Goal: Find specific page/section: Locate a particular part of the current website

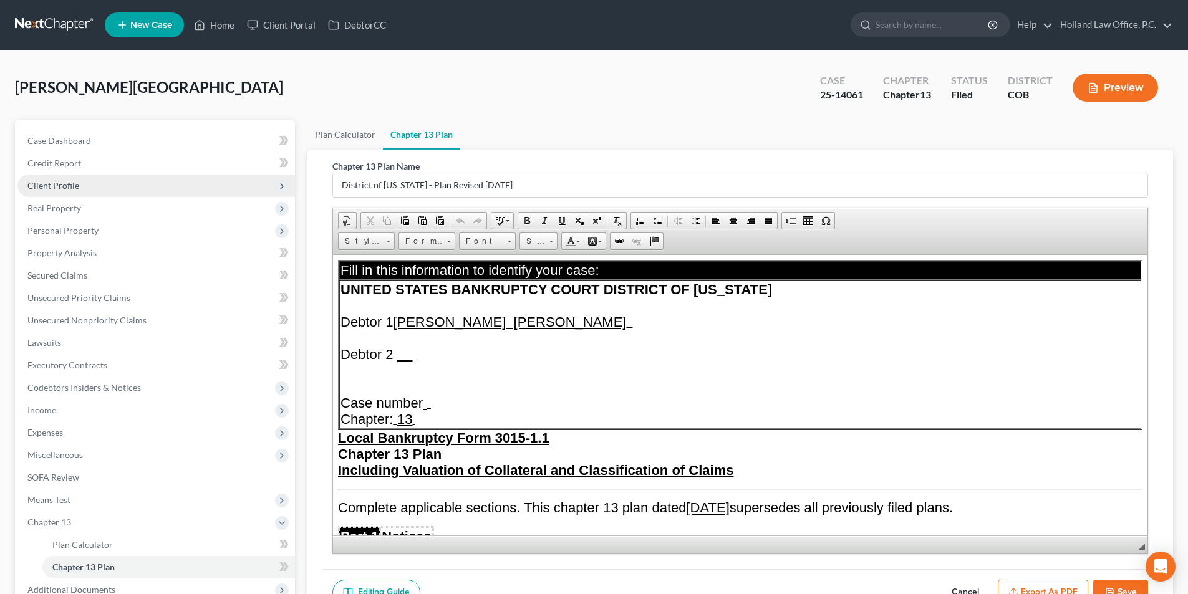
scroll to position [1434, 0]
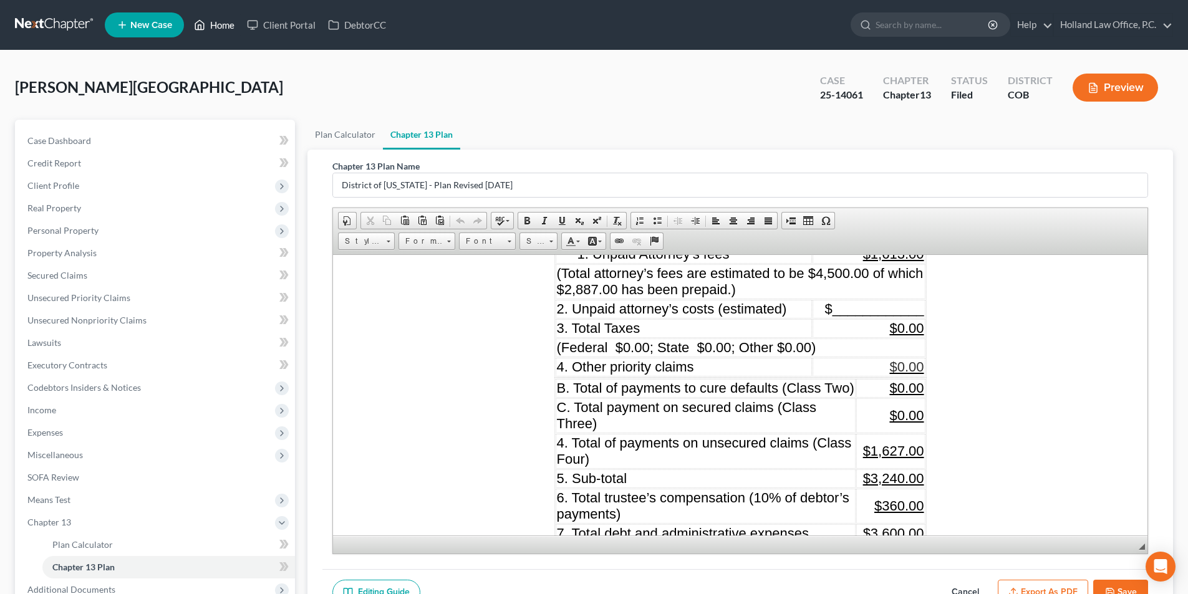
click at [223, 21] on link "Home" at bounding box center [214, 25] width 53 height 22
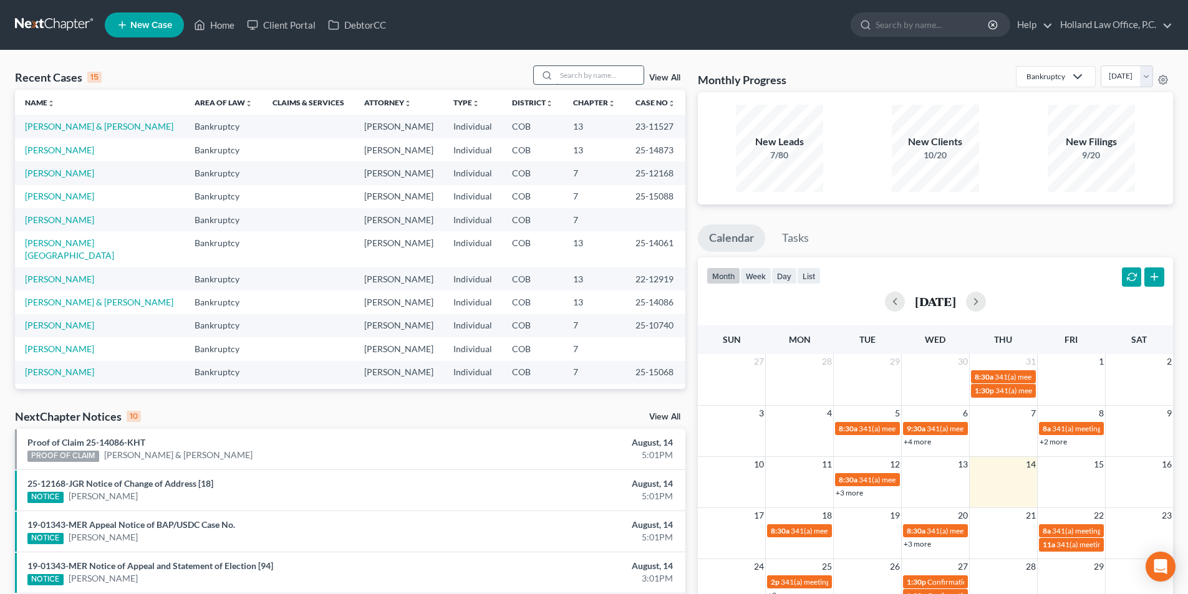
click at [629, 80] on input "search" at bounding box center [599, 75] width 87 height 18
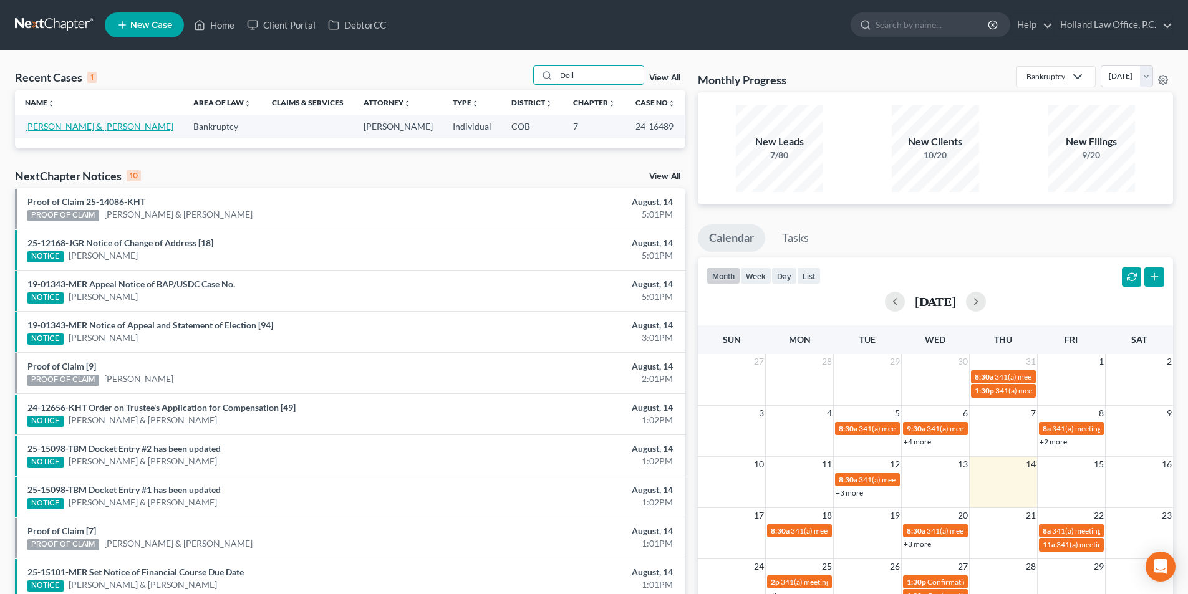
type input "Doll"
click at [92, 130] on link "[PERSON_NAME] & [PERSON_NAME]" at bounding box center [99, 126] width 148 height 11
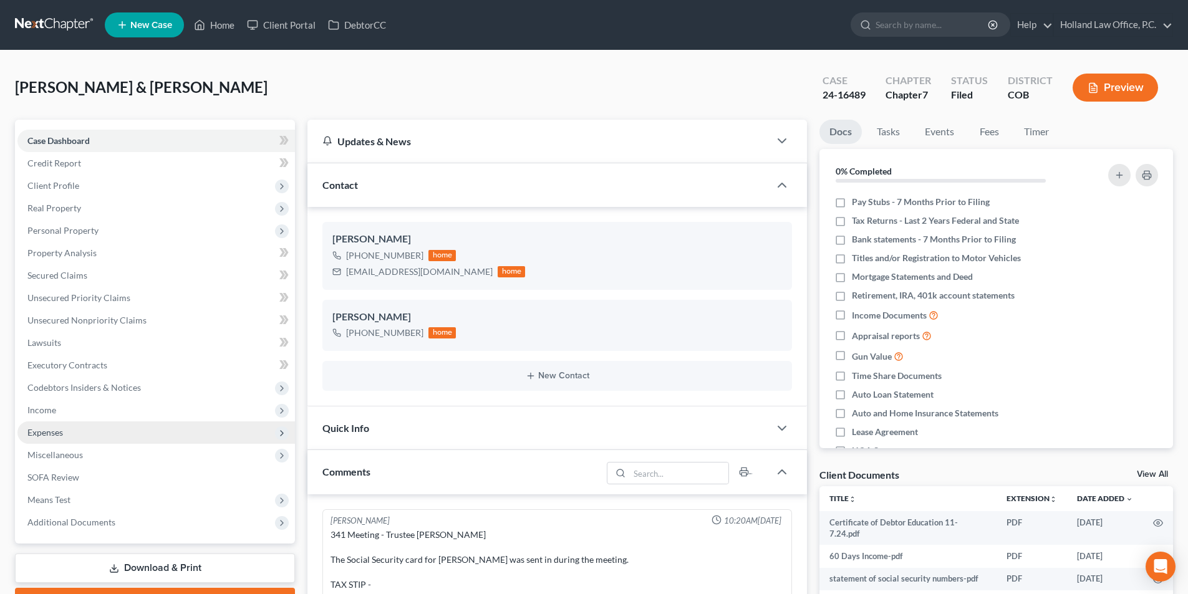
scroll to position [62, 0]
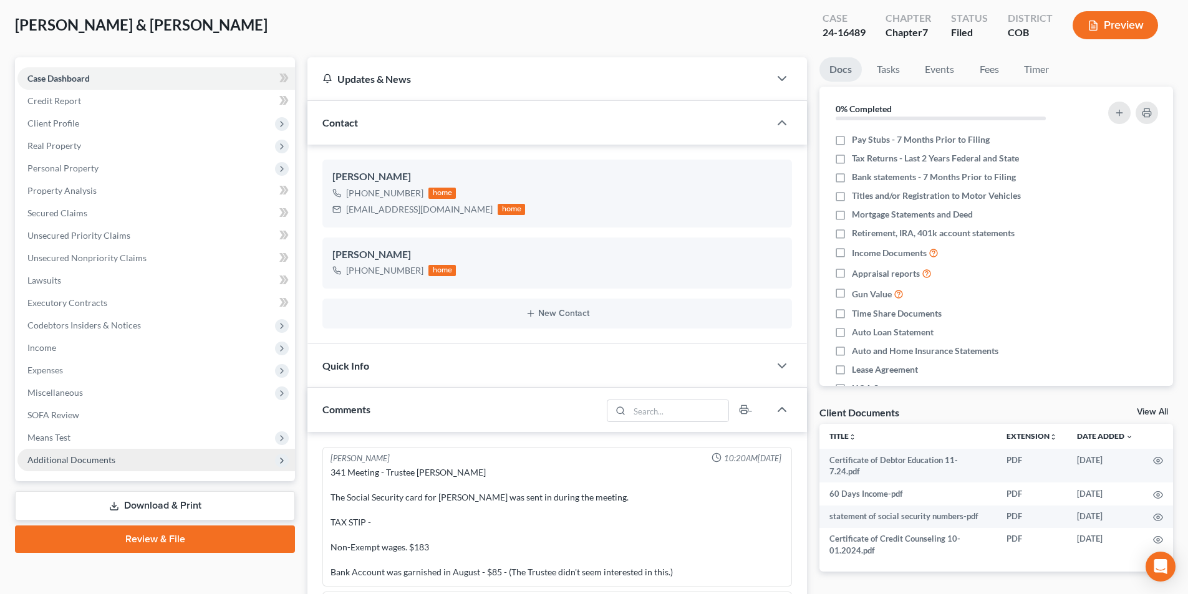
click at [58, 460] on span "Additional Documents" at bounding box center [71, 460] width 88 height 11
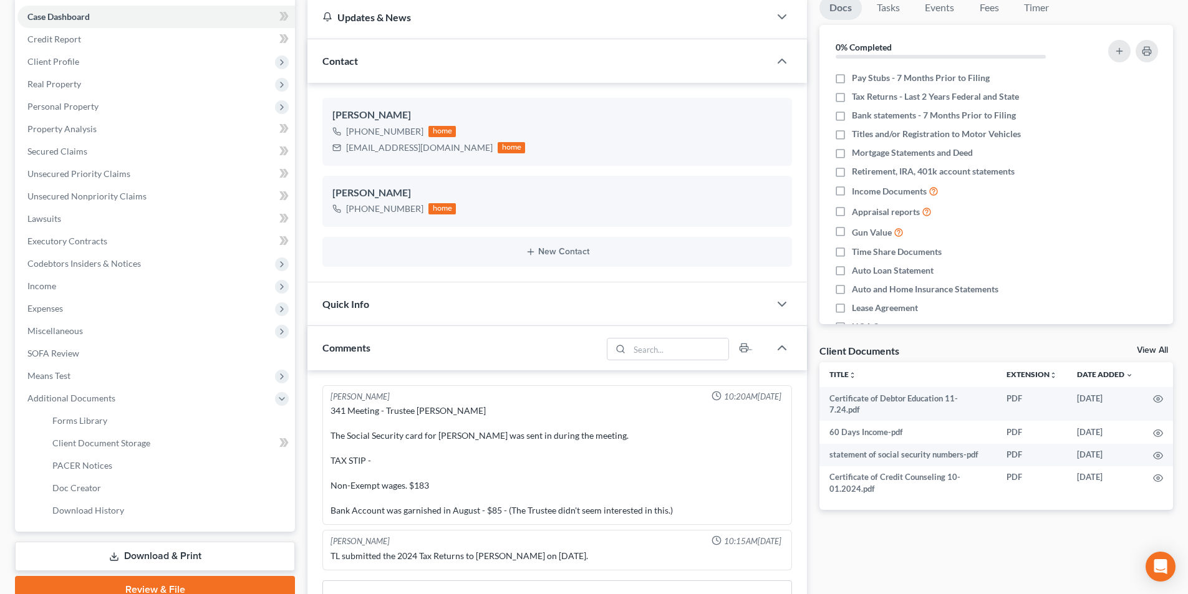
scroll to position [125, 0]
click at [105, 456] on link "PACER Notices" at bounding box center [168, 465] width 253 height 22
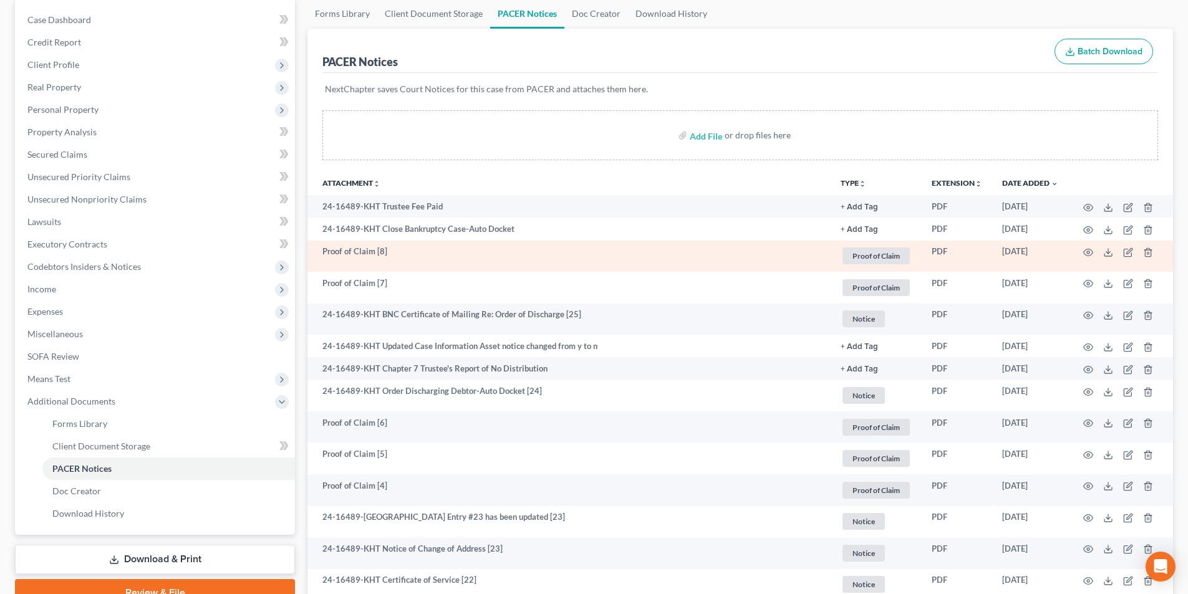
scroll to position [125, 0]
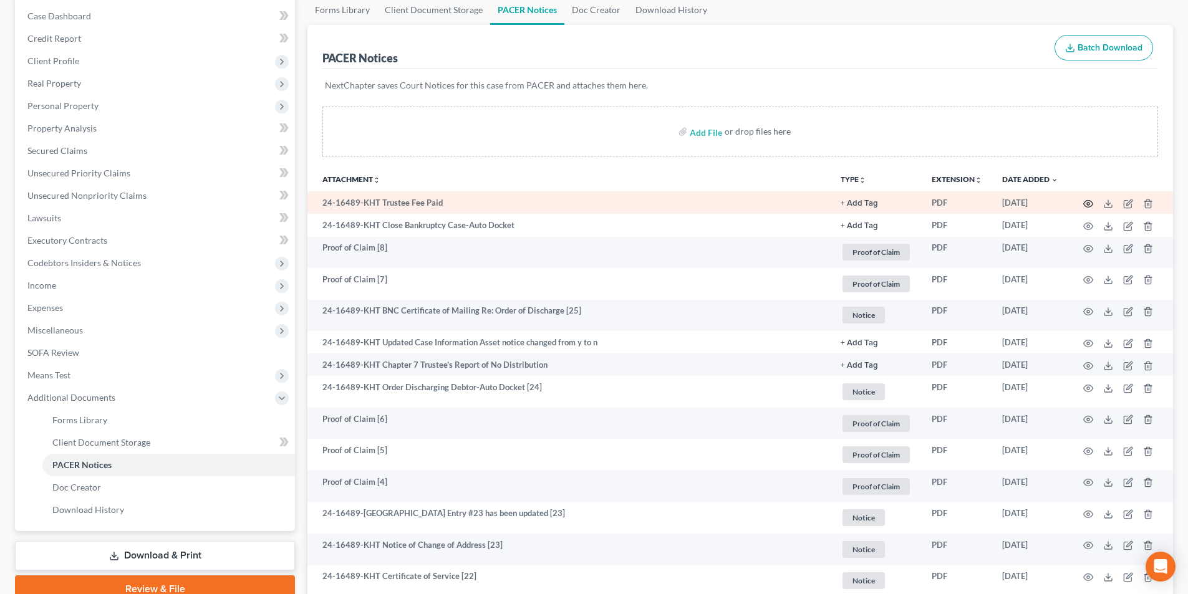
click at [1088, 203] on icon "button" at bounding box center [1088, 204] width 10 height 10
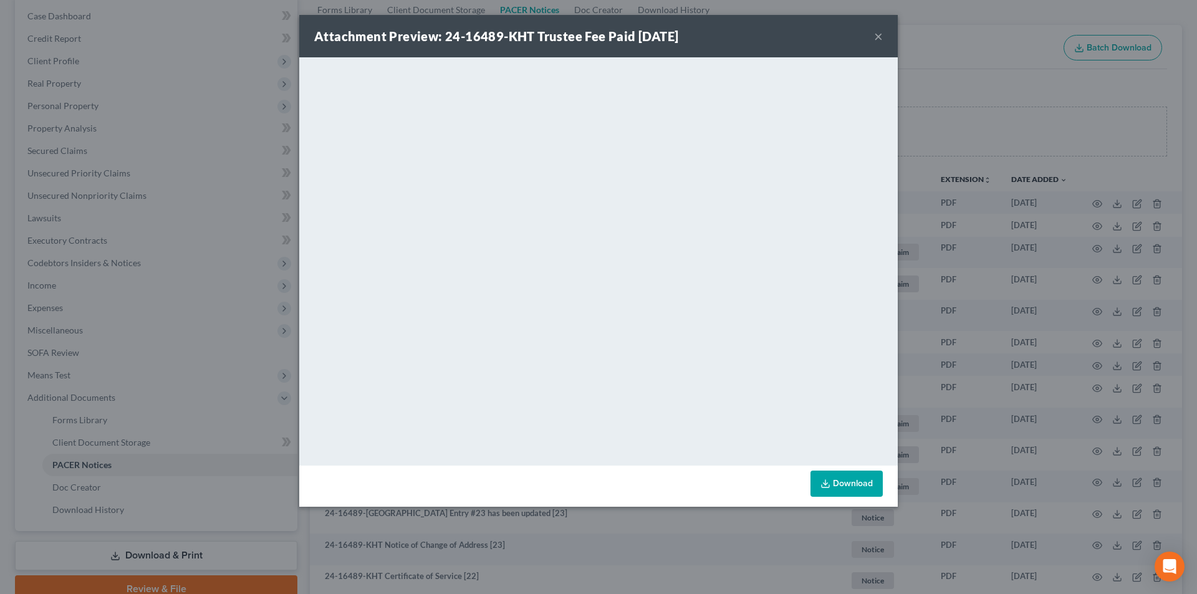
click at [881, 37] on button "×" at bounding box center [878, 36] width 9 height 15
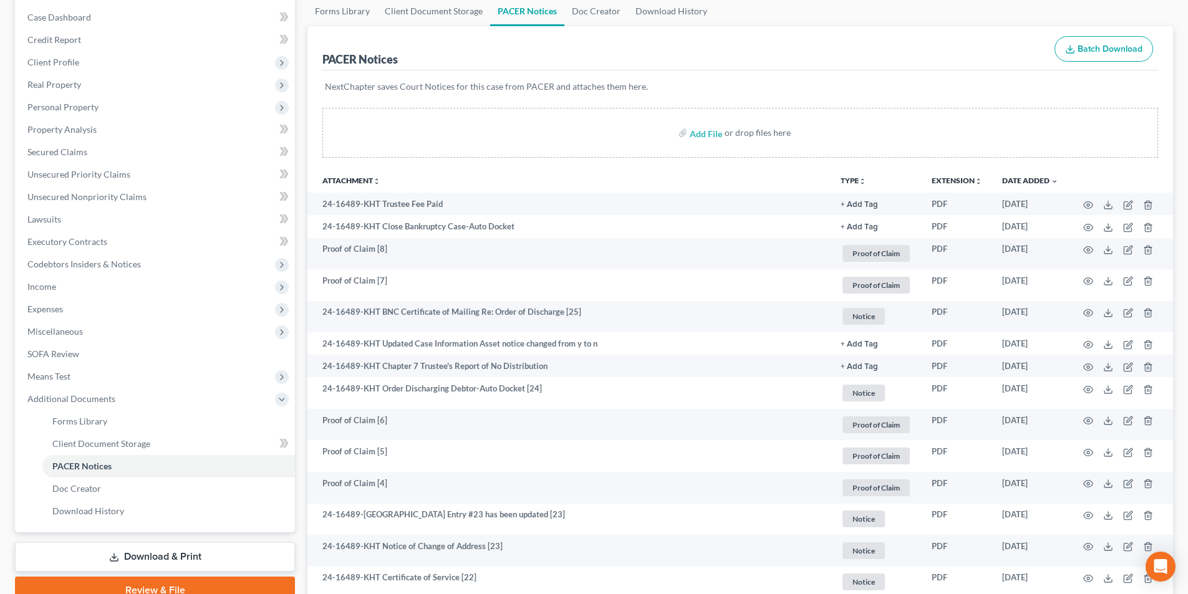
scroll to position [0, 0]
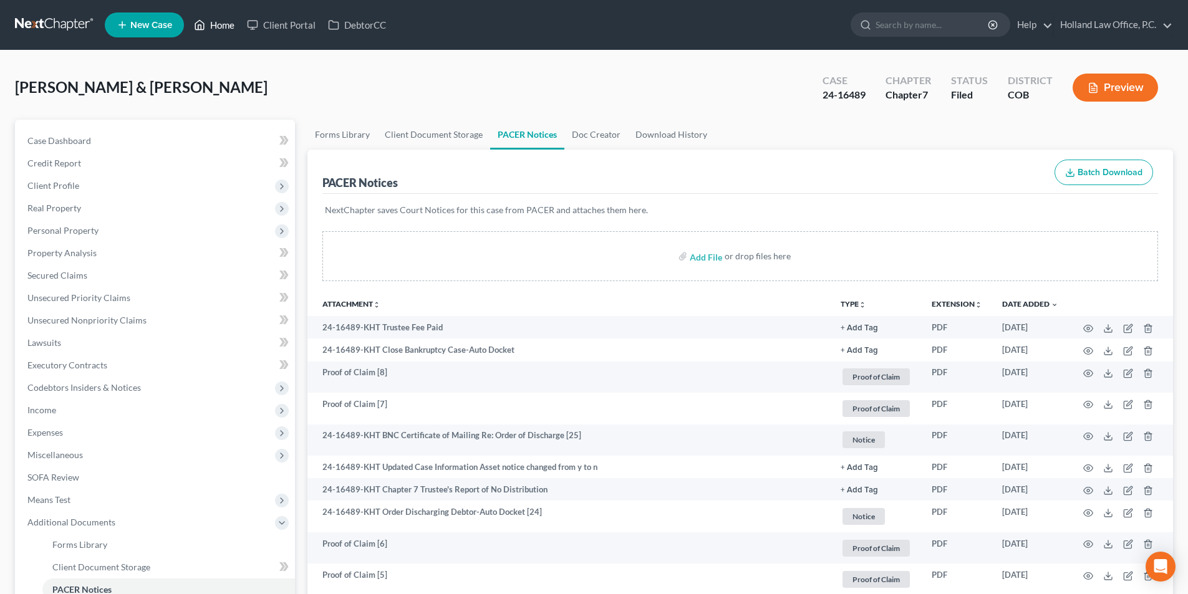
click at [223, 27] on link "Home" at bounding box center [214, 25] width 53 height 22
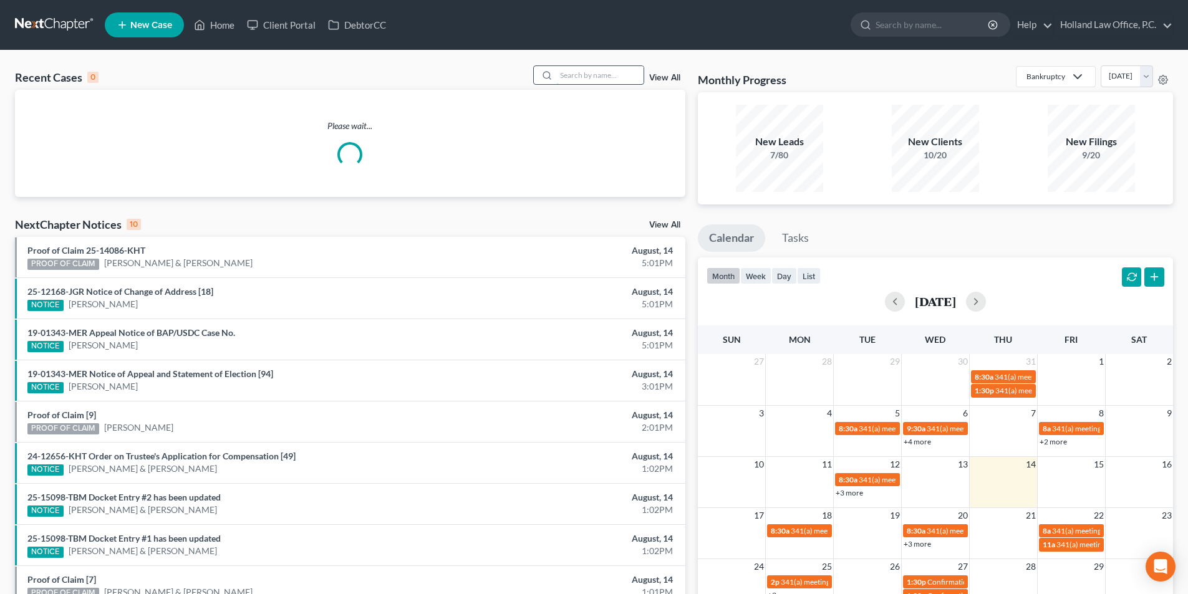
click at [610, 71] on input "search" at bounding box center [599, 75] width 87 height 18
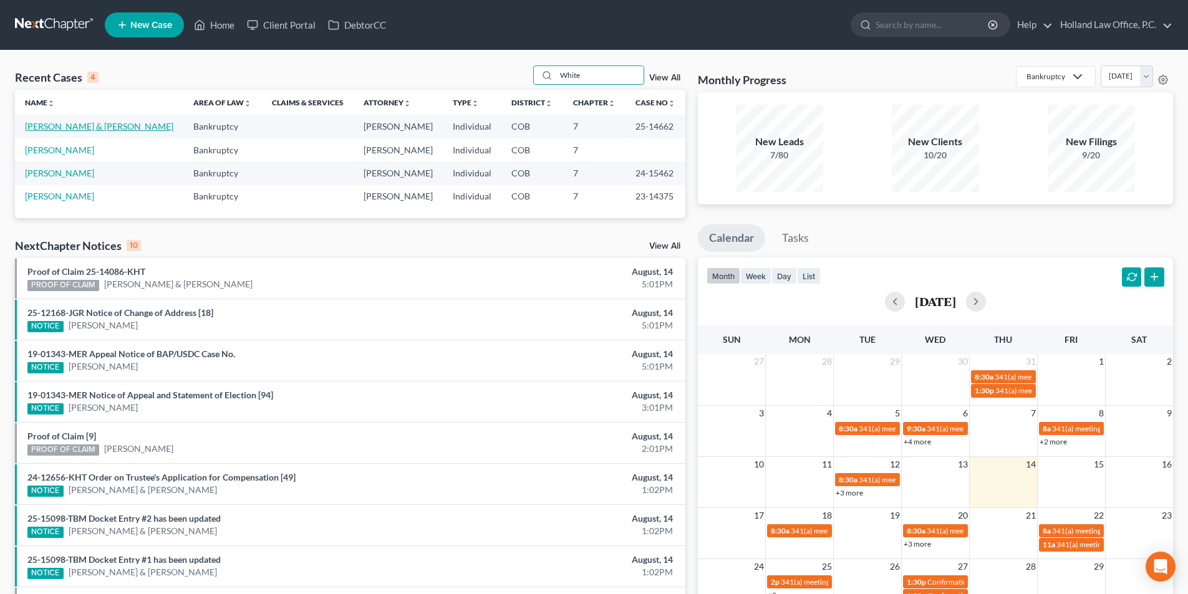
type input "White"
click at [74, 125] on link "[PERSON_NAME] & [PERSON_NAME]" at bounding box center [99, 126] width 148 height 11
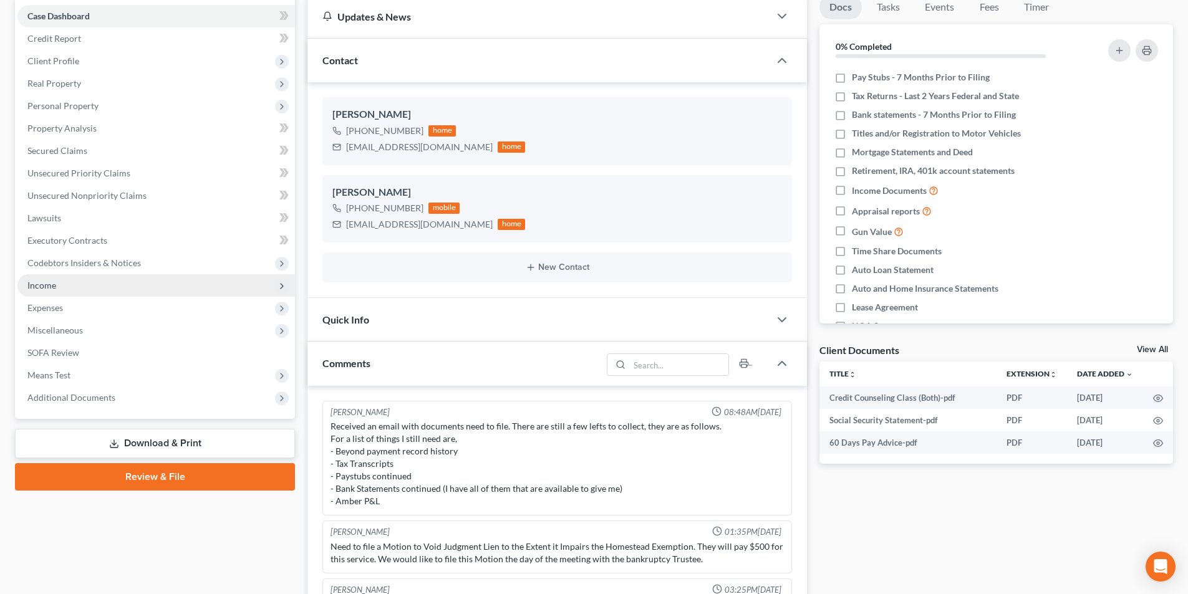
scroll to position [19, 0]
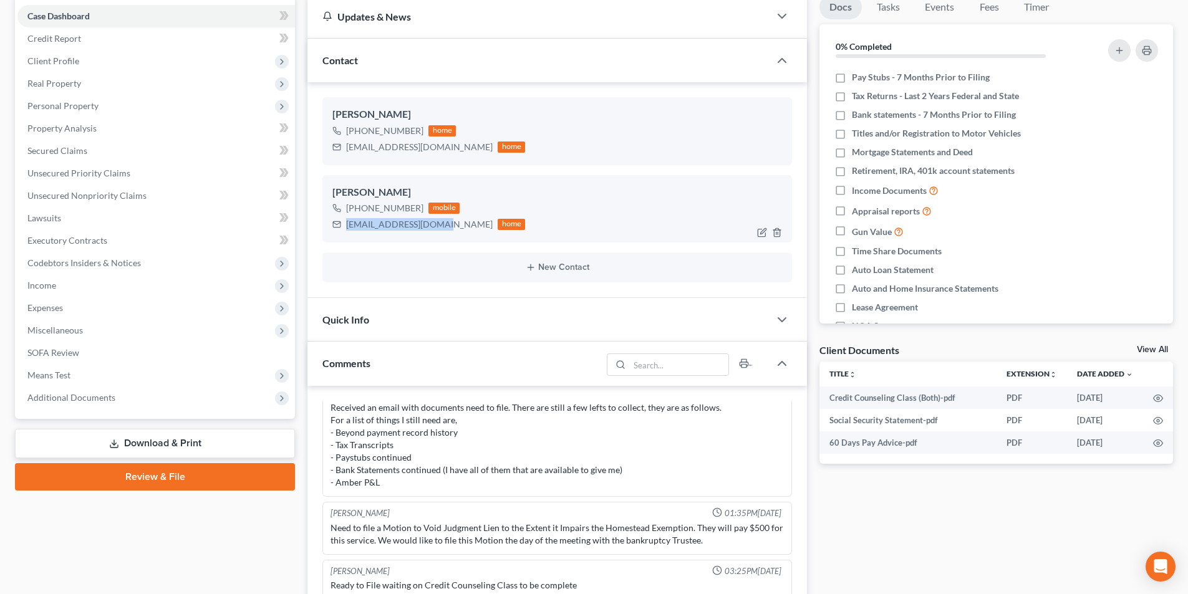
drag, startPoint x: 444, startPoint y: 226, endPoint x: 346, endPoint y: 225, distance: 98.5
click at [346, 225] on div "[EMAIL_ADDRESS][DOMAIN_NAME] home" at bounding box center [428, 224] width 193 height 16
copy div "[EMAIL_ADDRESS][DOMAIN_NAME]"
drag, startPoint x: 422, startPoint y: 211, endPoint x: 357, endPoint y: 211, distance: 65.5
click at [357, 211] on div "[PHONE_NUMBER] mobile" at bounding box center [428, 208] width 193 height 16
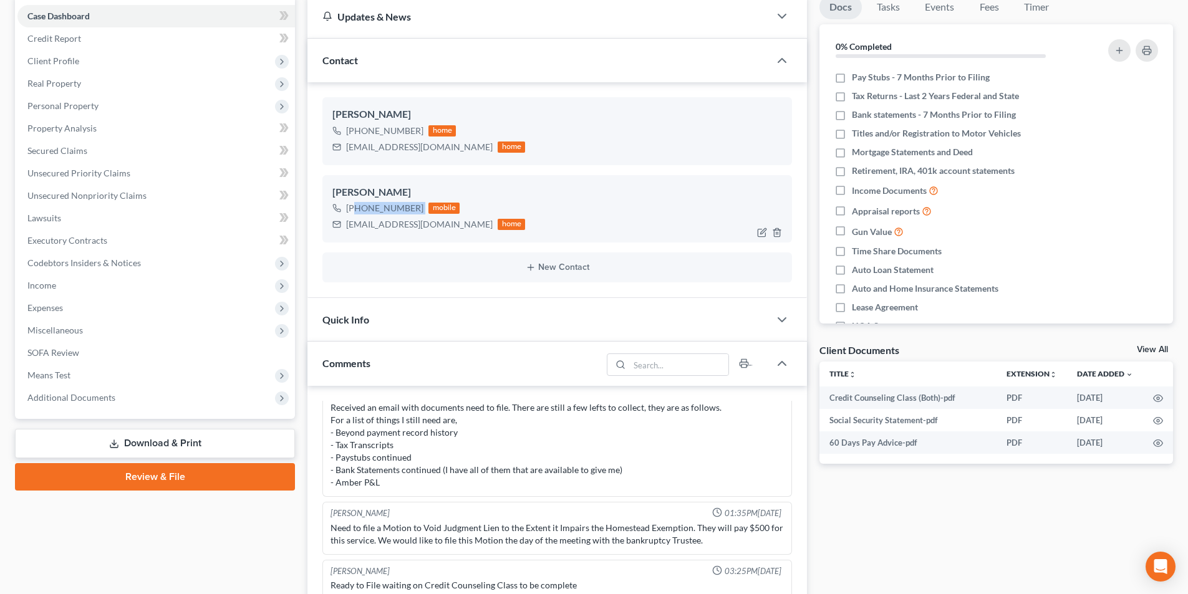
copy div "[PHONE_NUMBER]"
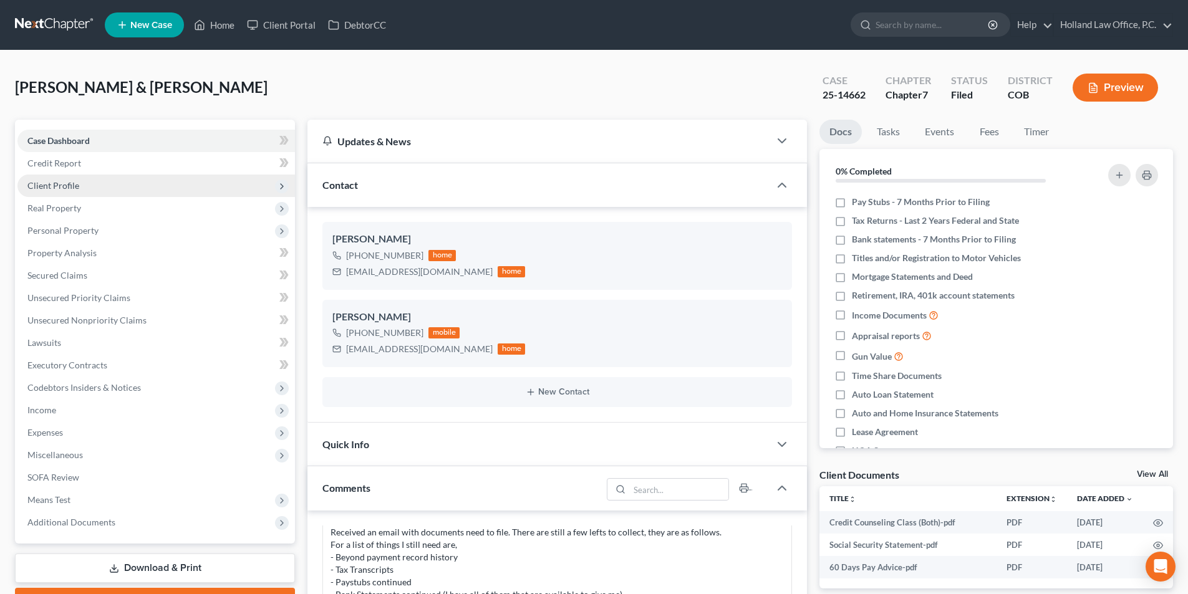
click at [70, 184] on span "Client Profile" at bounding box center [53, 185] width 52 height 11
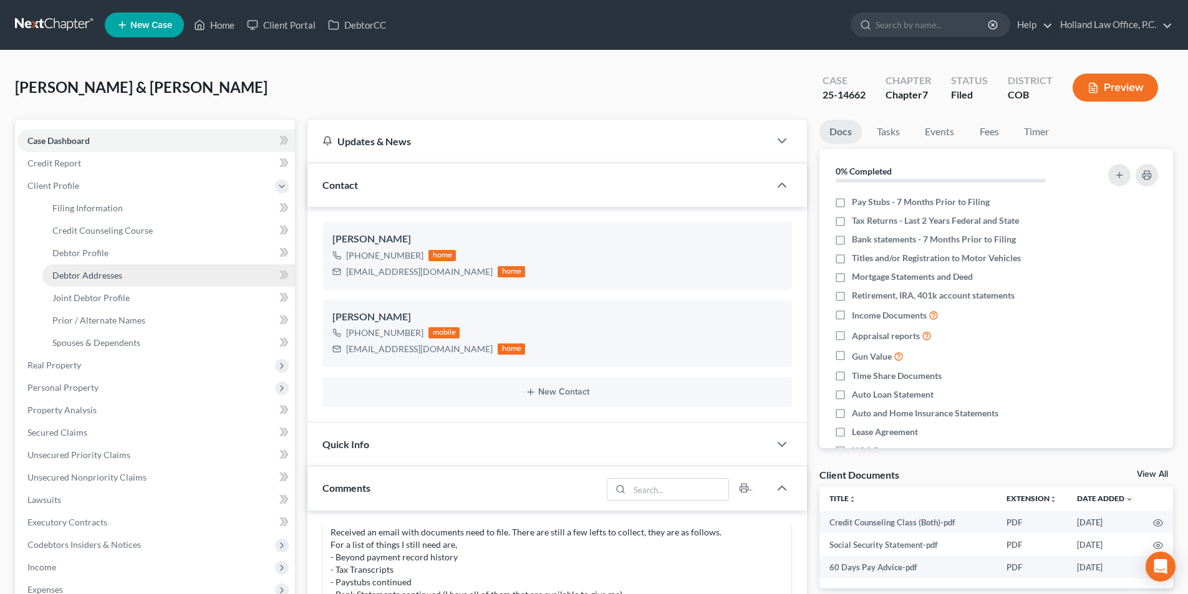
click at [109, 273] on span "Debtor Addresses" at bounding box center [87, 275] width 70 height 11
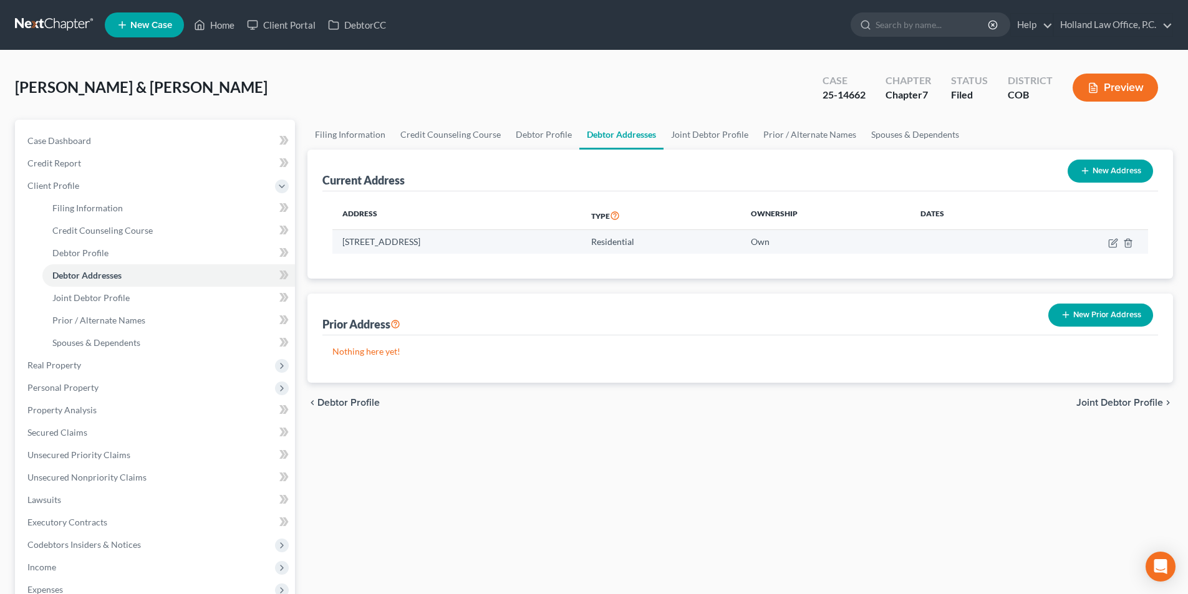
drag, startPoint x: 489, startPoint y: 237, endPoint x: 337, endPoint y: 245, distance: 152.4
click at [337, 245] on td "[STREET_ADDRESS]" at bounding box center [456, 242] width 249 height 24
copy td "[STREET_ADDRESS]"
